Goal: Task Accomplishment & Management: Use online tool/utility

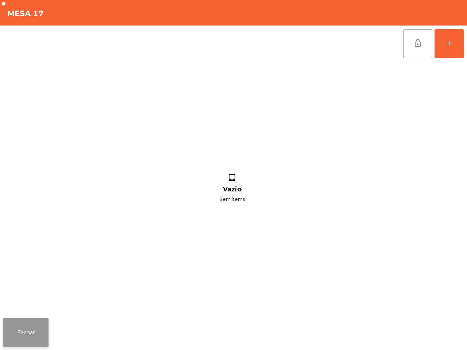
click at [26, 334] on button "Fechar" at bounding box center [26, 332] width 46 height 29
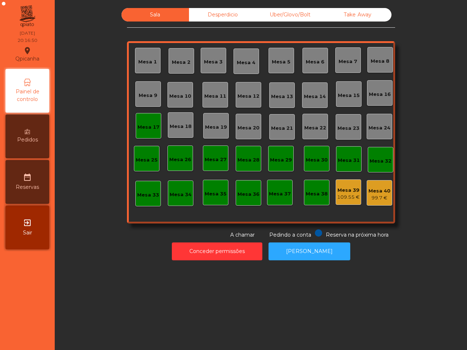
drag, startPoint x: 215, startPoint y: 269, endPoint x: 211, endPoint y: 271, distance: 5.2
click at [215, 269] on div "Sala Desperdicio Uber/Glovo/Bolt Take Away Mesa 1 Mesa 2 Mesa 3 [GEOGRAPHIC_DAT…" at bounding box center [261, 175] width 412 height 350
click at [142, 125] on div "Mesa 17" at bounding box center [149, 127] width 22 height 7
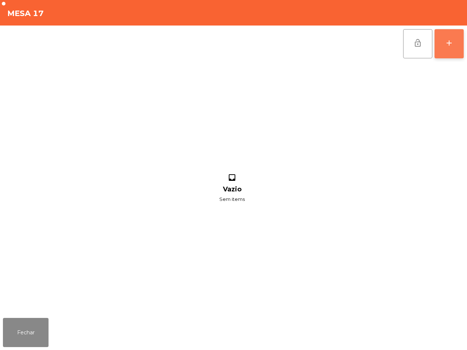
click at [441, 55] on button "add" at bounding box center [449, 43] width 29 height 29
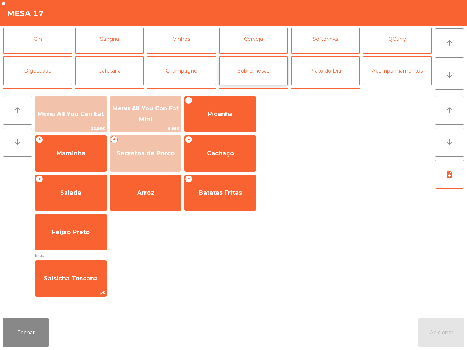
scroll to position [63, 0]
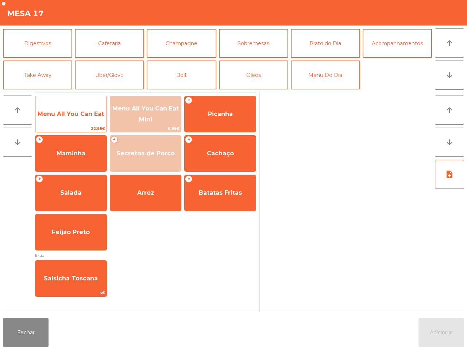
click at [85, 118] on span "Menu All You Can Eat" at bounding box center [70, 114] width 71 height 20
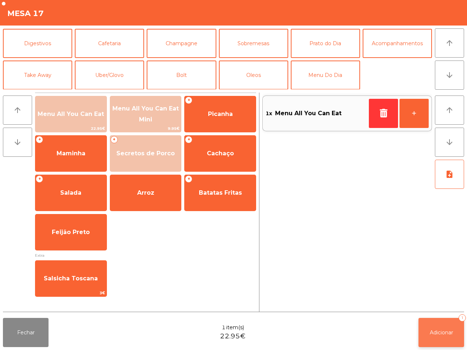
click at [437, 333] on span "Adicionar" at bounding box center [441, 333] width 23 height 7
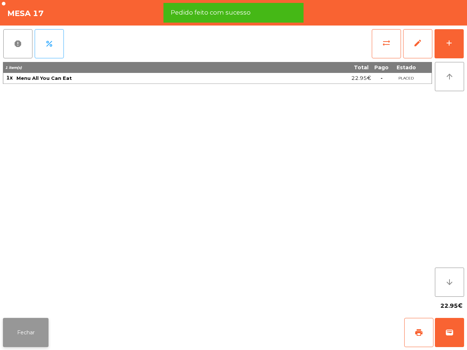
click at [26, 337] on button "Fechar" at bounding box center [26, 332] width 46 height 29
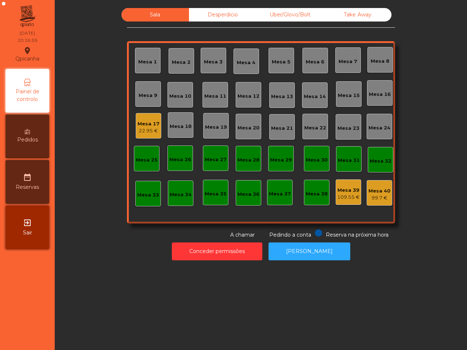
click at [216, 13] on div "Desperdicio" at bounding box center [223, 15] width 68 height 14
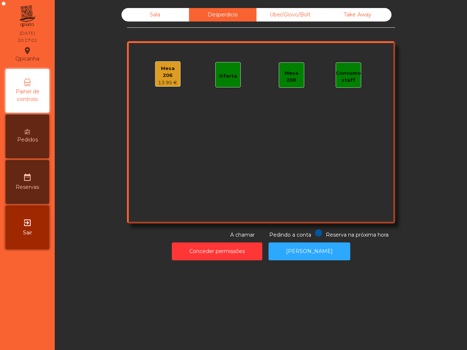
click at [163, 75] on div "Mesa 206" at bounding box center [168, 72] width 25 height 14
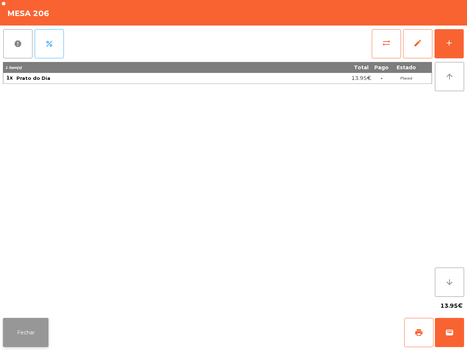
click at [41, 330] on button "Fechar" at bounding box center [26, 332] width 46 height 29
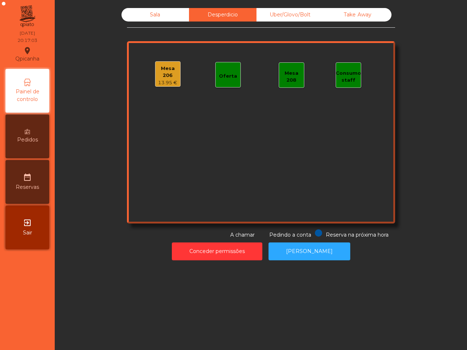
click at [278, 16] on div "Uber/Glovo/Bolt" at bounding box center [291, 15] width 68 height 14
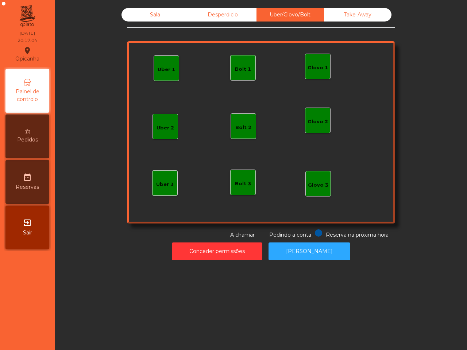
click at [349, 9] on div "Take Away" at bounding box center [358, 15] width 68 height 14
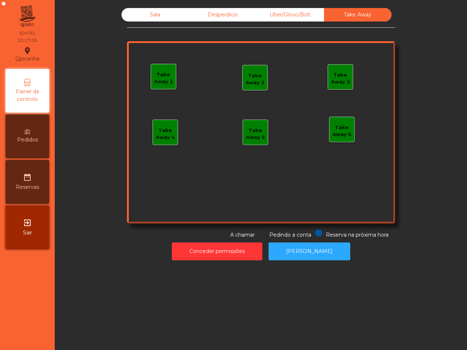
click at [157, 11] on div "Sala" at bounding box center [156, 15] width 68 height 14
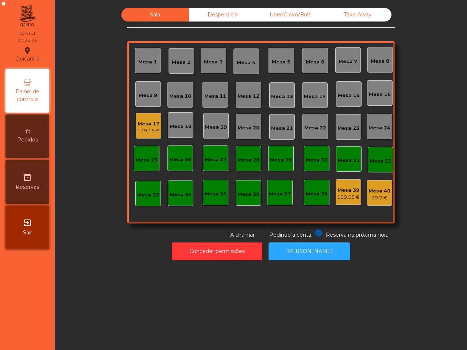
click at [145, 147] on div "Mesa 25" at bounding box center [147, 159] width 26 height 26
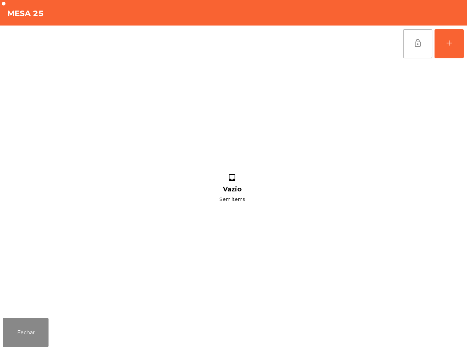
click at [145, 129] on div "inbox Vazio Sem items" at bounding box center [232, 188] width 458 height 253
click at [20, 325] on button "Fechar" at bounding box center [26, 332] width 46 height 29
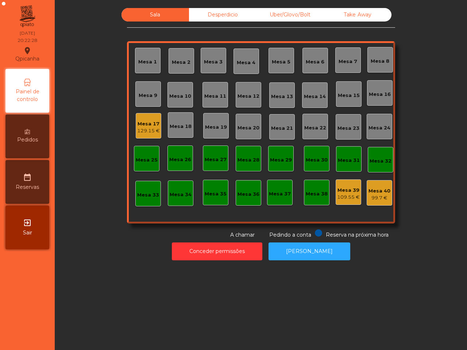
click at [139, 121] on div "Mesa 17" at bounding box center [148, 123] width 23 height 7
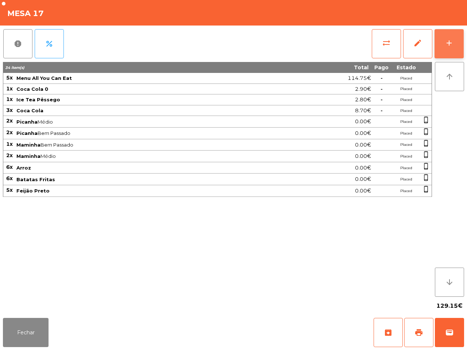
click at [440, 54] on button "add" at bounding box center [449, 43] width 29 height 29
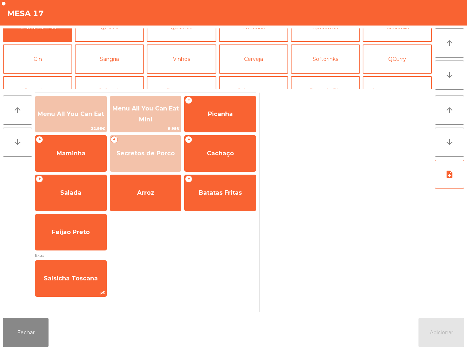
scroll to position [0, 0]
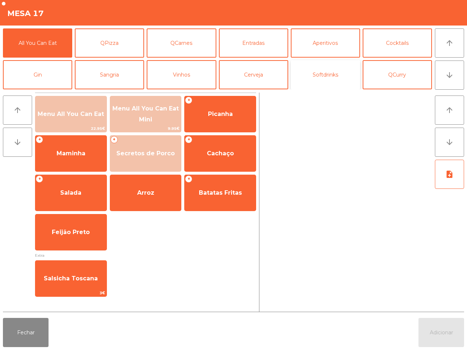
click at [309, 74] on button "Softdrinks" at bounding box center [325, 74] width 69 height 29
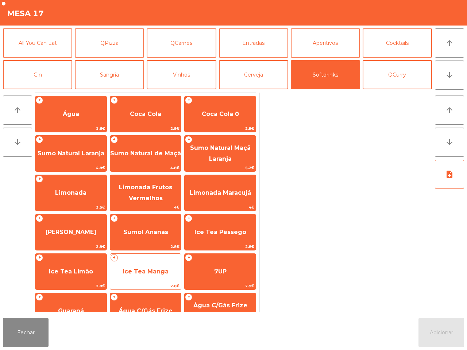
click at [139, 265] on span "Ice Tea Manga" at bounding box center [145, 272] width 71 height 20
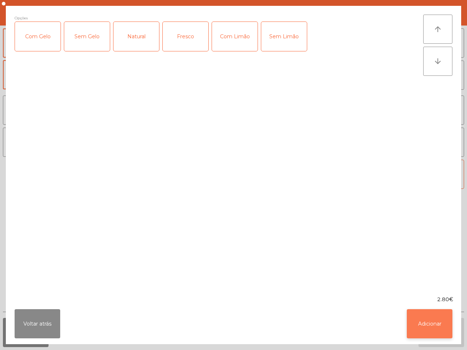
click at [421, 322] on button "Adicionar" at bounding box center [430, 324] width 46 height 29
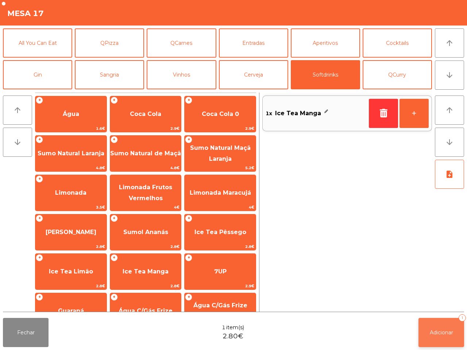
click at [428, 327] on button "Adicionar 1" at bounding box center [442, 332] width 46 height 29
